Goal: Information Seeking & Learning: Learn about a topic

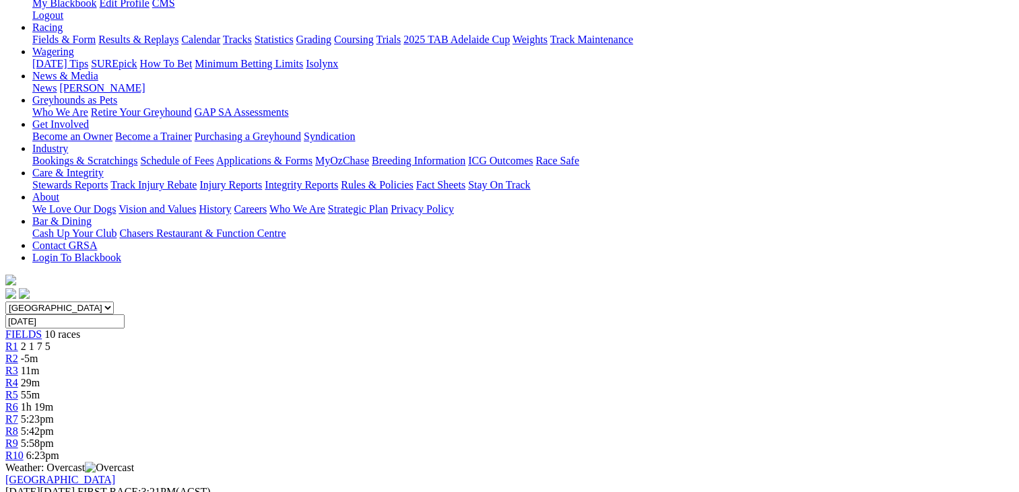
scroll to position [211, 0]
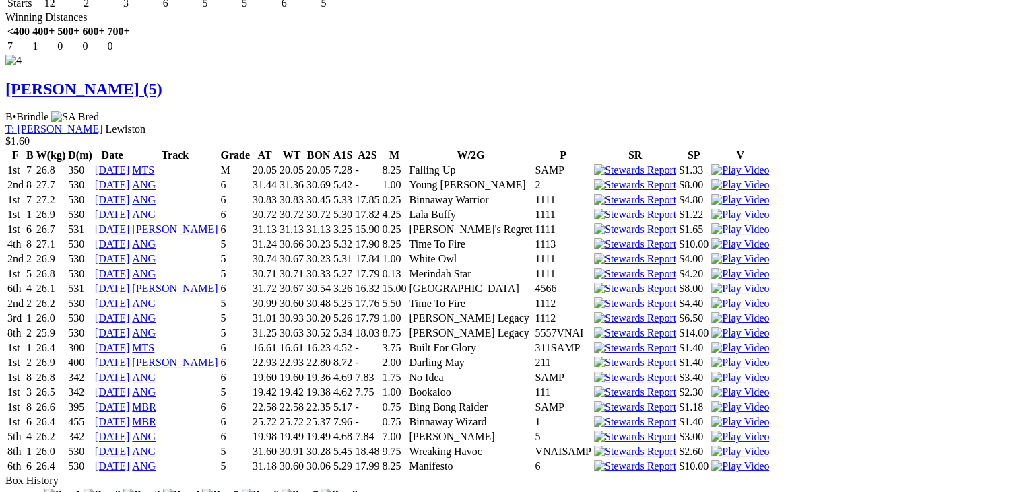
scroll to position [4310, 0]
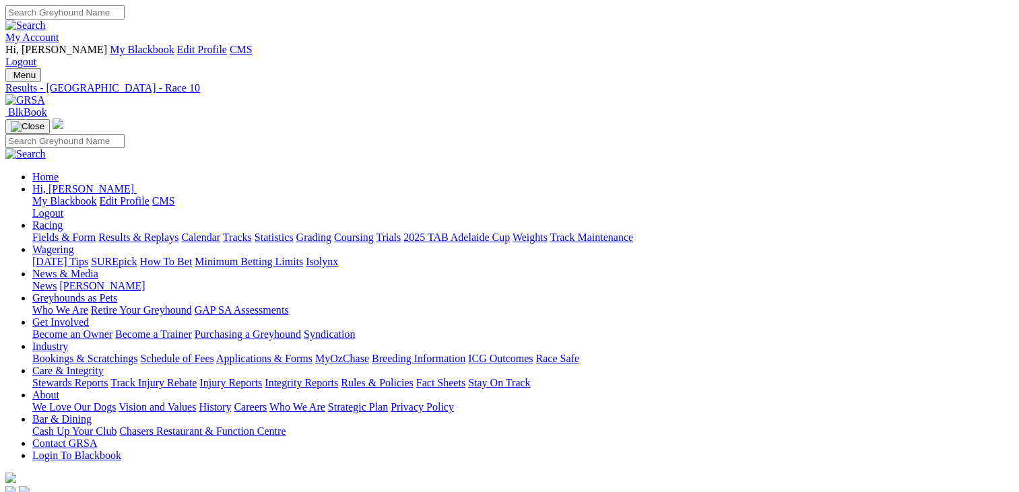
type input "Today, 22 Aug 2025"
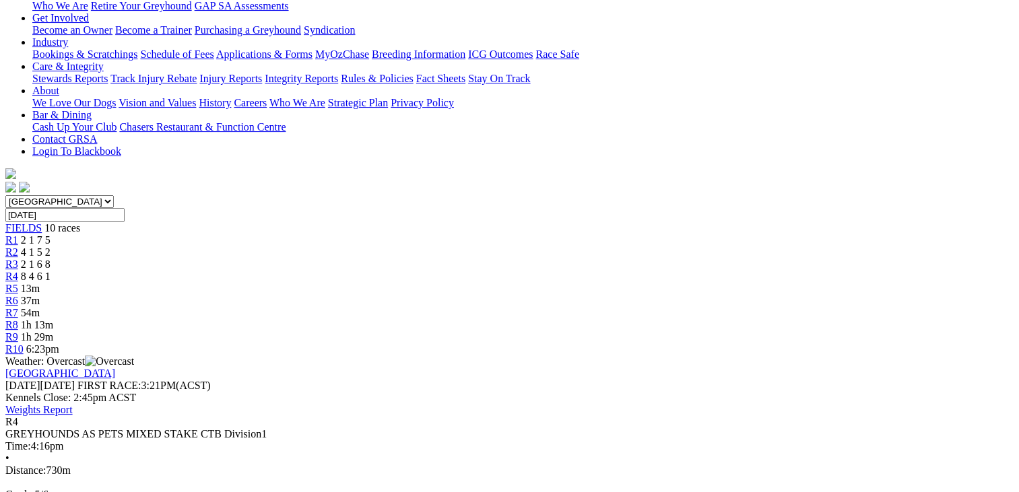
scroll to position [315, 0]
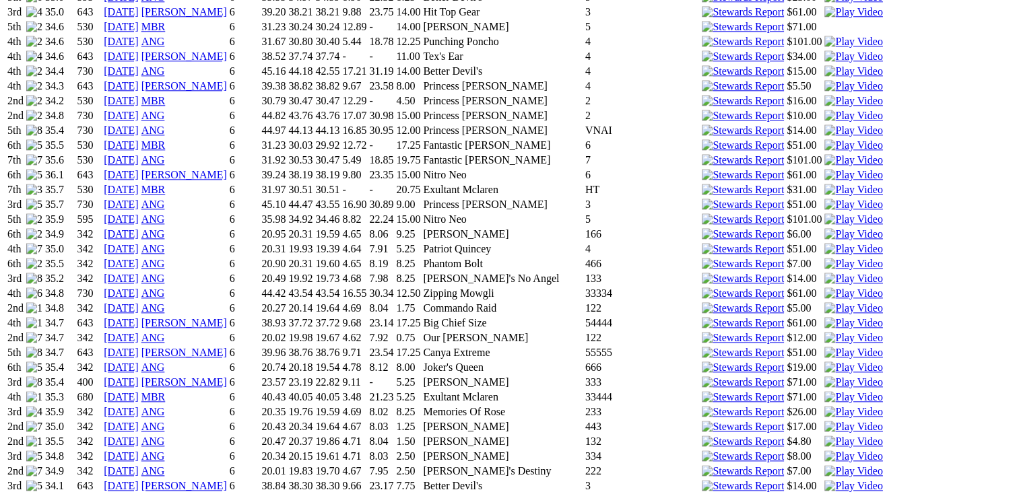
scroll to position [1528, 0]
click at [139, 437] on link "24 May 25" at bounding box center [121, 442] width 35 height 11
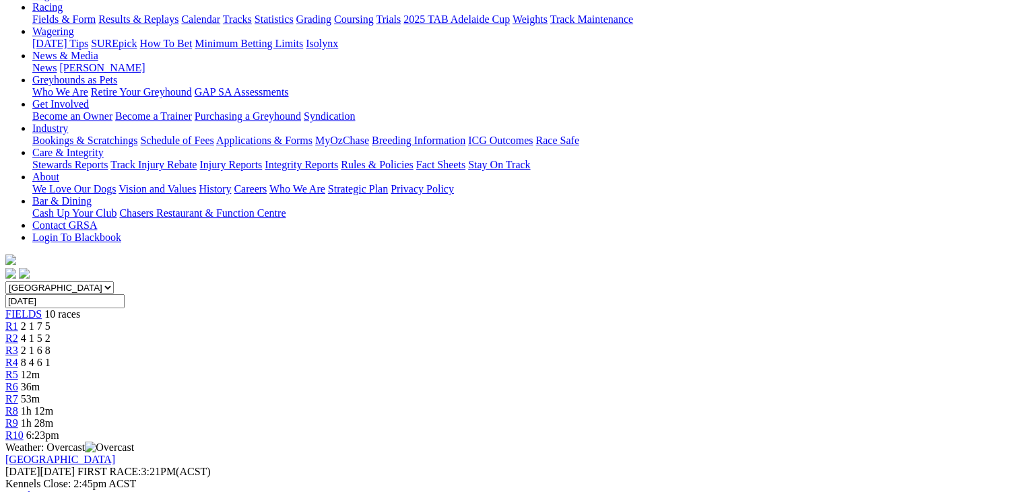
scroll to position [267, 0]
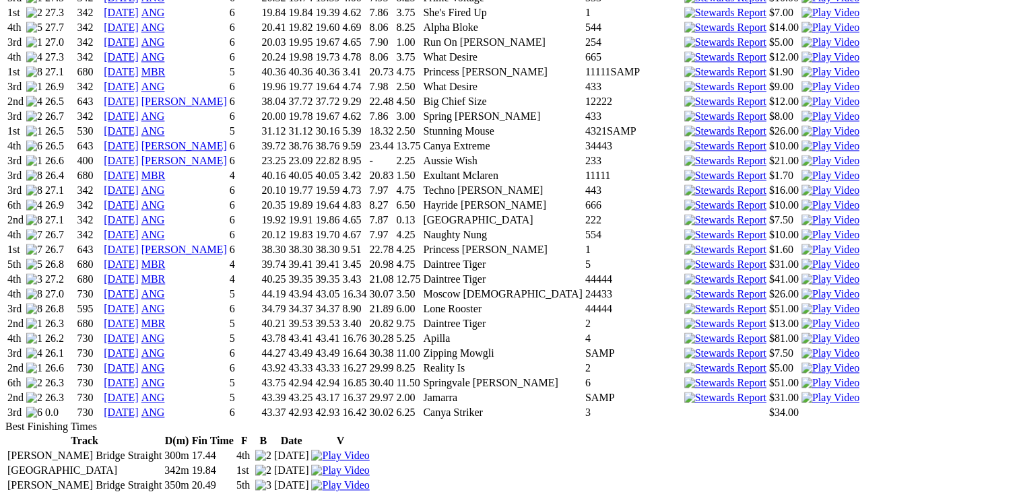
scroll to position [1940, 0]
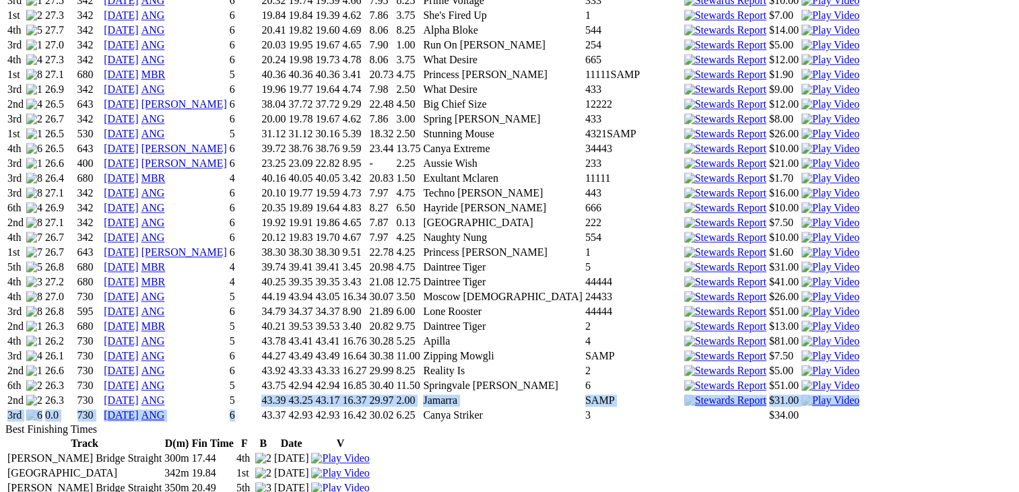
drag, startPoint x: 284, startPoint y: 346, endPoint x: 284, endPoint y: 371, distance: 24.3
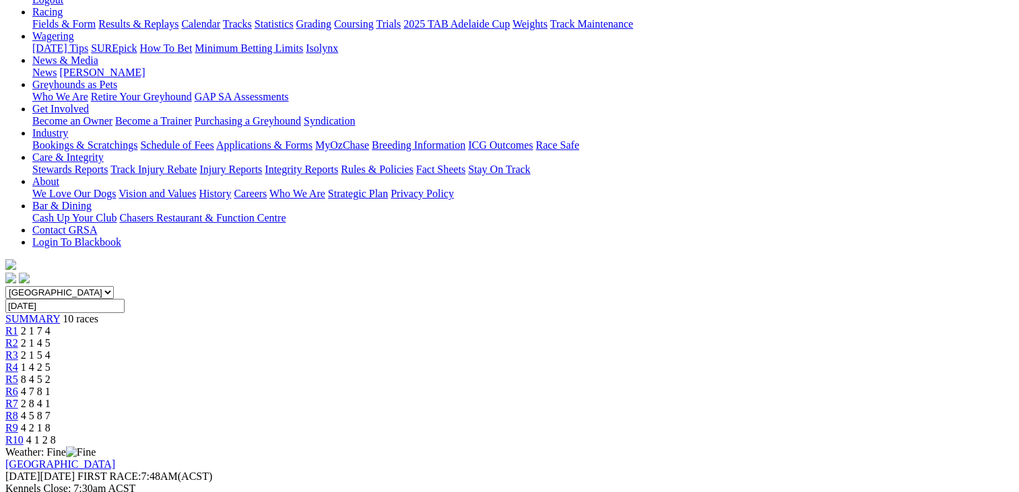
scroll to position [228, 0]
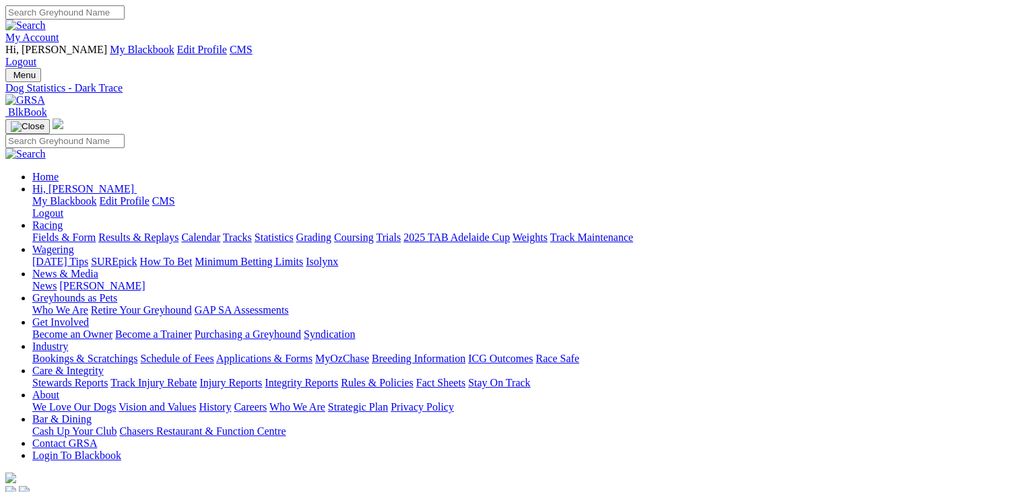
click at [45, 94] on img at bounding box center [25, 100] width 40 height 12
